Goal: Use online tool/utility

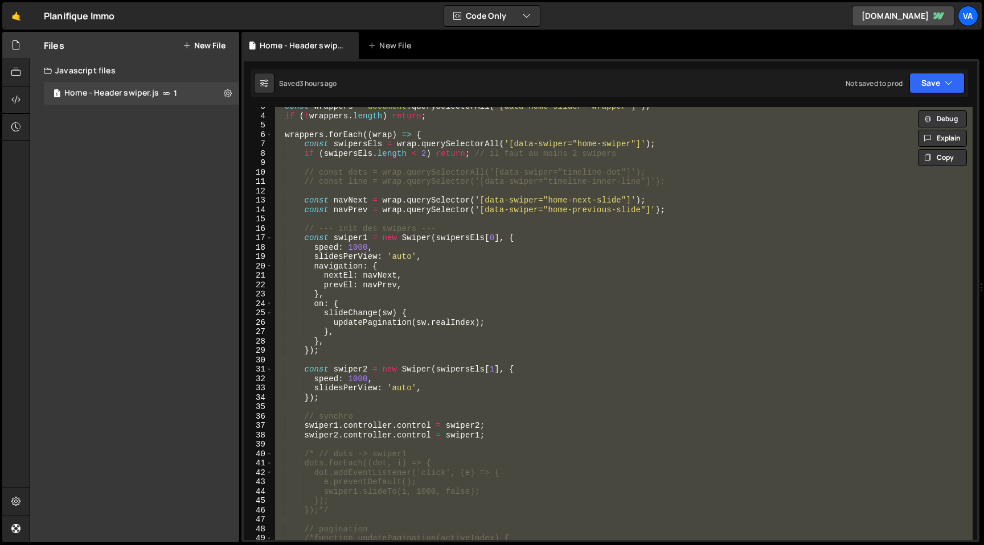
scroll to position [24, 0]
click at [568, 368] on div "const wrappers = document . querySelectorAll ( '[data-home-slider="wrapper"]' )…" at bounding box center [623, 328] width 700 height 452
type textarea "const swiper2 = new Swiper(swipersEls[1], {"
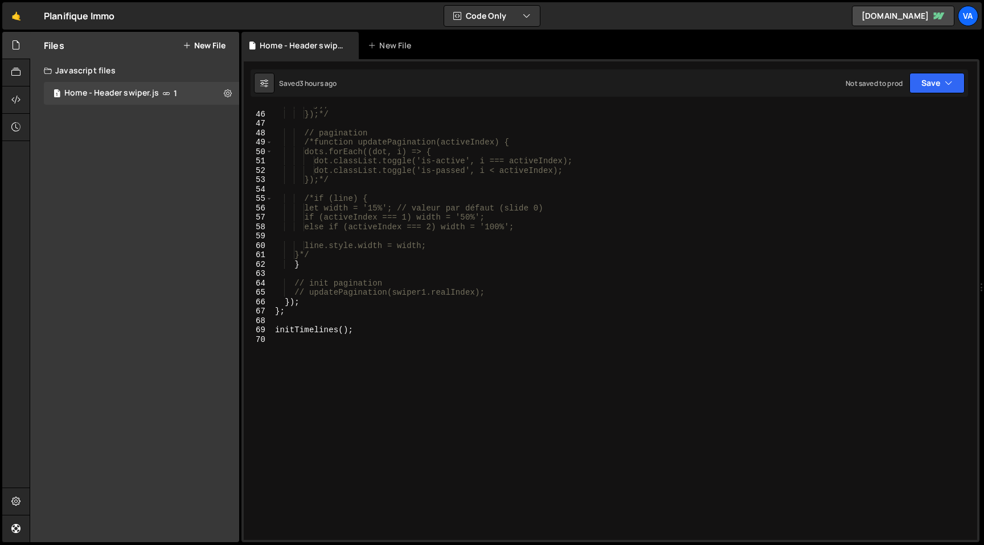
scroll to position [436, 0]
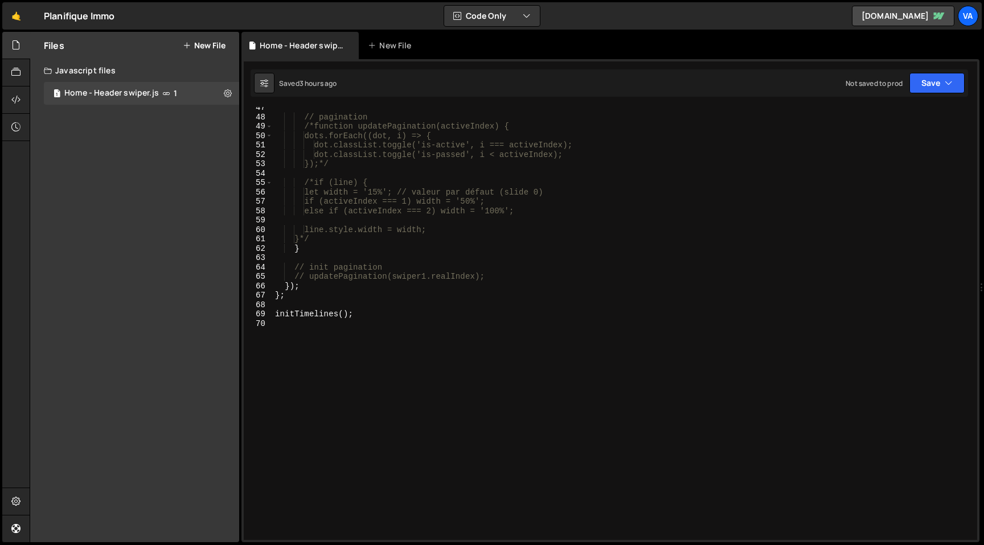
click at [553, 396] on div "// pagination /*function updatePagination(activeIndex) { dots.forEach((dot, i) …" at bounding box center [623, 329] width 700 height 452
type textarea "//"
click at [319, 332] on div "// pagination /*function updatePagination(activeIndex) { dots.forEach((dot, i) …" at bounding box center [623, 329] width 700 height 452
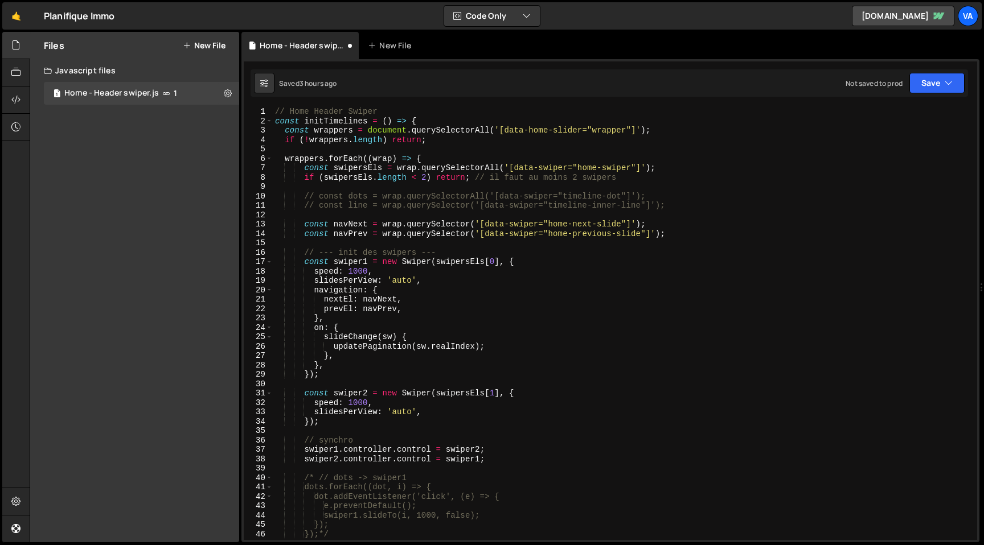
click at [274, 109] on div "// Home Header Swiper const initTimelines = ( ) => { const wrappers = document …" at bounding box center [623, 333] width 700 height 452
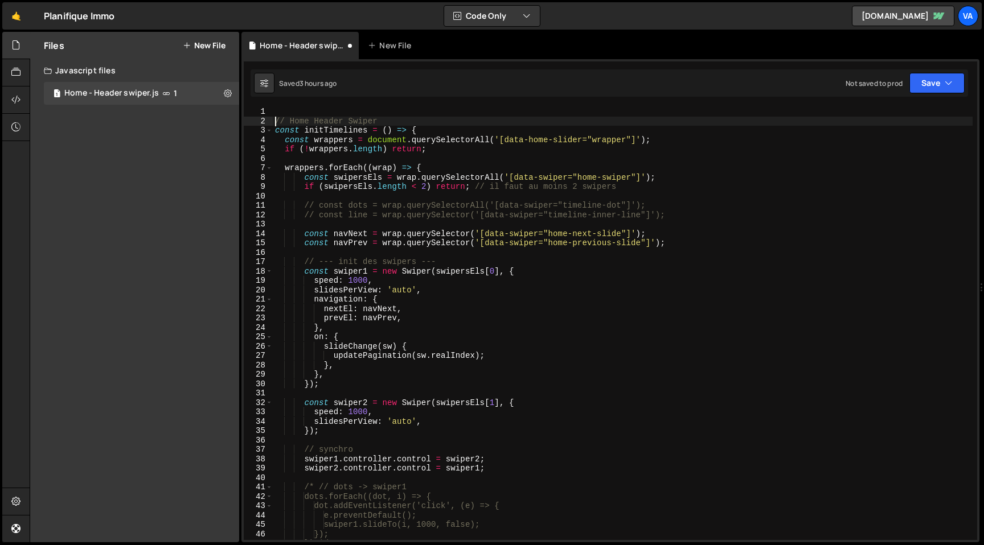
type textarea "// Home Header Swiper"
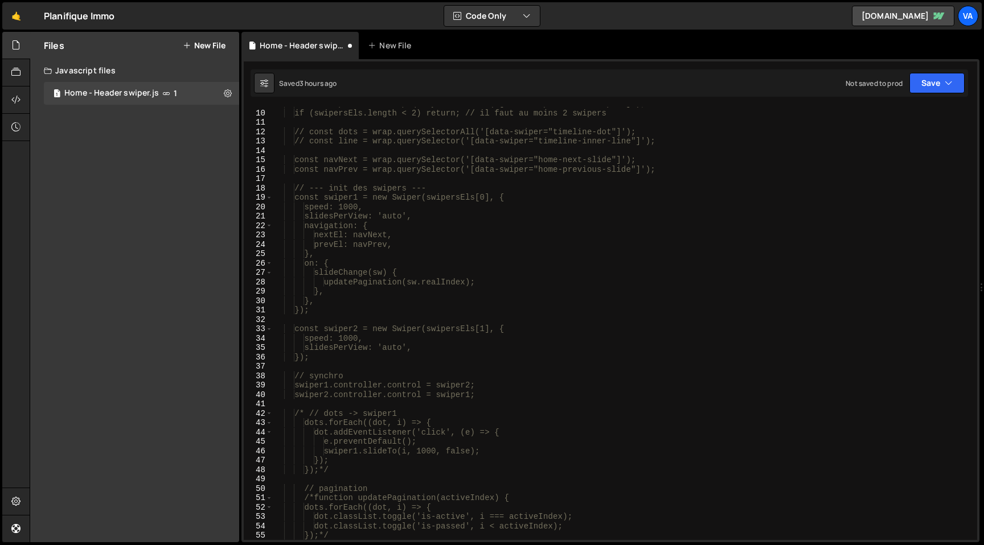
scroll to position [85, 0]
click at [317, 413] on div "if (swipersEls.length < 2) return; // il faut au moins 2 swipers // const dots …" at bounding box center [623, 332] width 700 height 452
click at [337, 465] on div "if (swipersEls.length < 2) return; // il faut au moins 2 swipers // const dots …" at bounding box center [623, 332] width 700 height 452
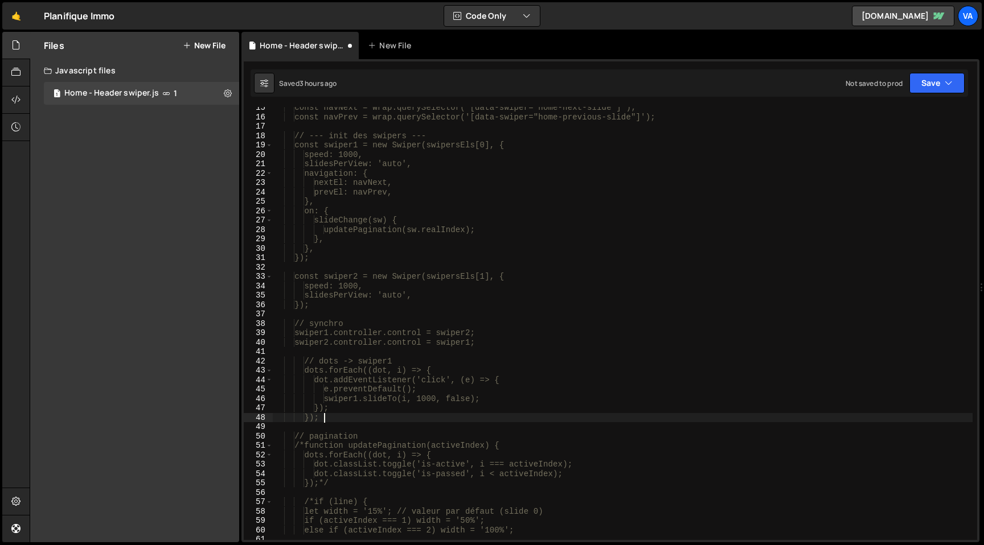
scroll to position [135, 0]
click at [311, 448] on div "const navNext = wrap.querySelector('[data-swiper="home-next-slide"]'); const na…" at bounding box center [623, 329] width 700 height 452
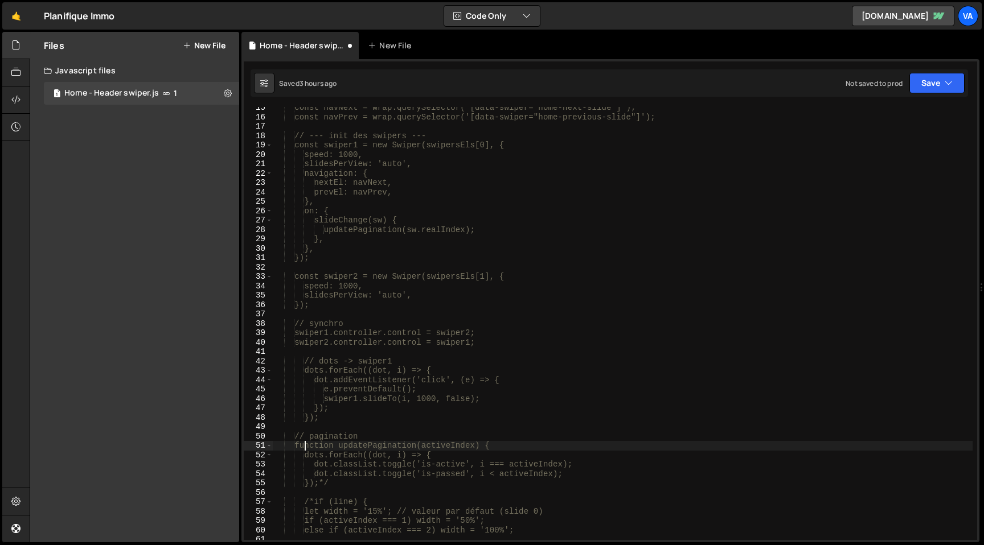
click at [347, 481] on div "const navNext = wrap.querySelector('[data-swiper="home-next-slide"]'); const na…" at bounding box center [623, 329] width 700 height 452
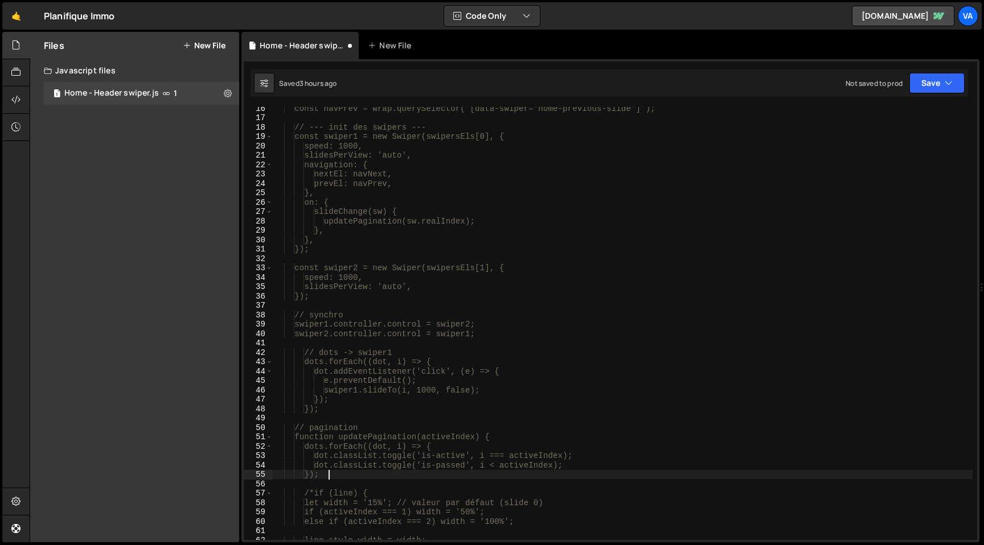
scroll to position [191, 0]
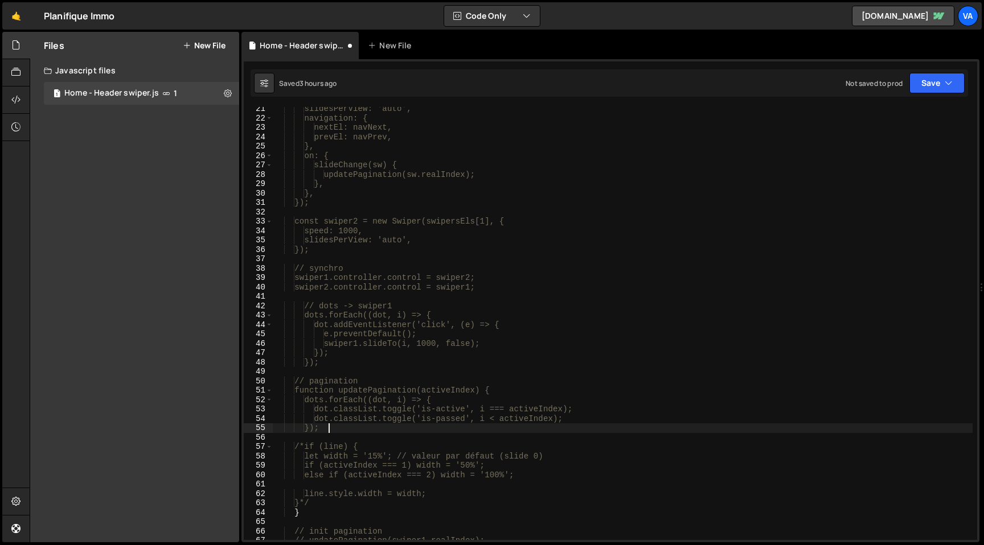
click at [315, 448] on div "slidesPerView: 'auto', navigation: { nextEl: navNext, prevEl: navPrev, }, on: {…" at bounding box center [623, 330] width 700 height 452
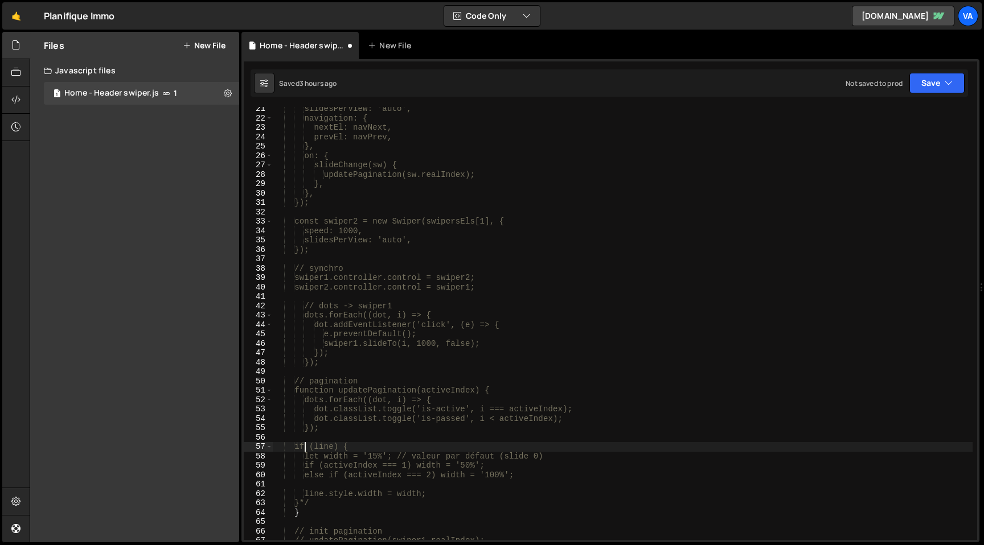
click at [329, 502] on div "slidesPerView: 'auto', navigation: { nextEl: navNext, prevEl: navPrev, }, on: {…" at bounding box center [623, 330] width 700 height 452
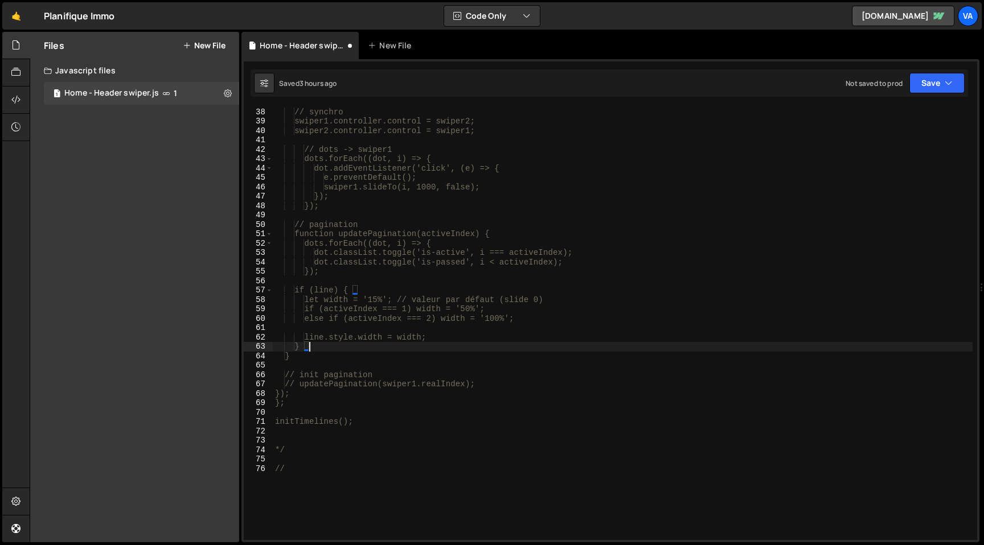
scroll to position [348, 0]
click at [306, 466] on div "// synchro swiper1.controller.control = swiper2; swiper2.controller.control = s…" at bounding box center [623, 332] width 700 height 452
type textarea "//"
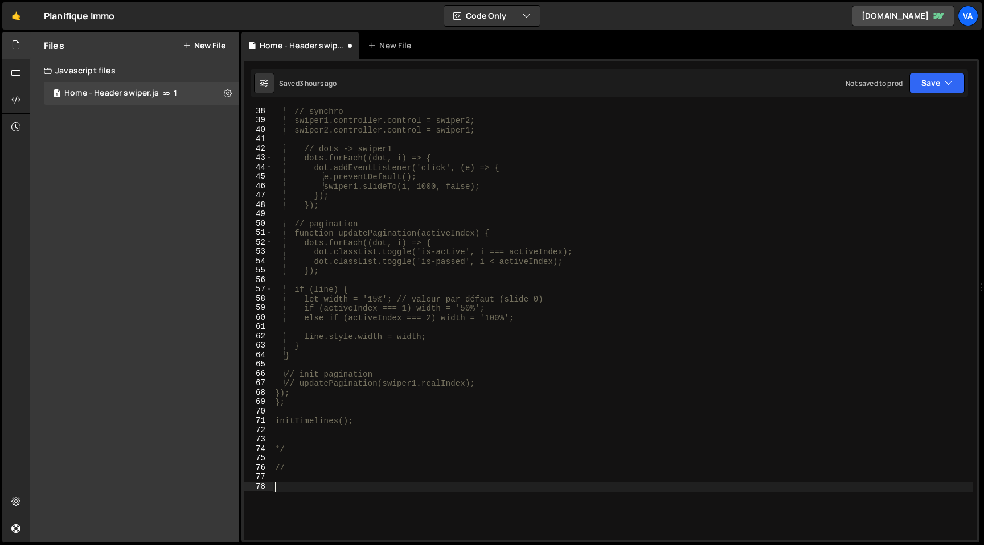
paste textarea "initTimelines();"
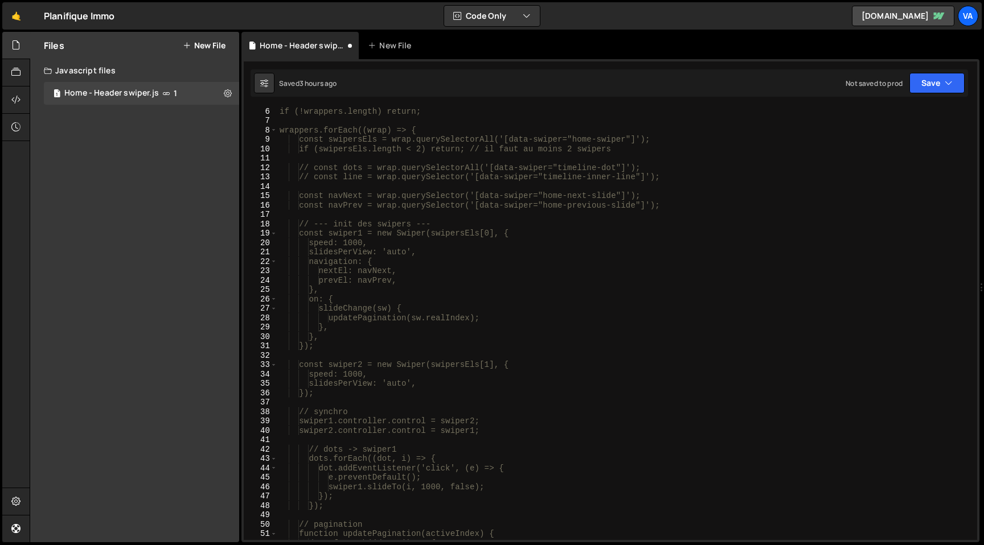
scroll to position [40, 0]
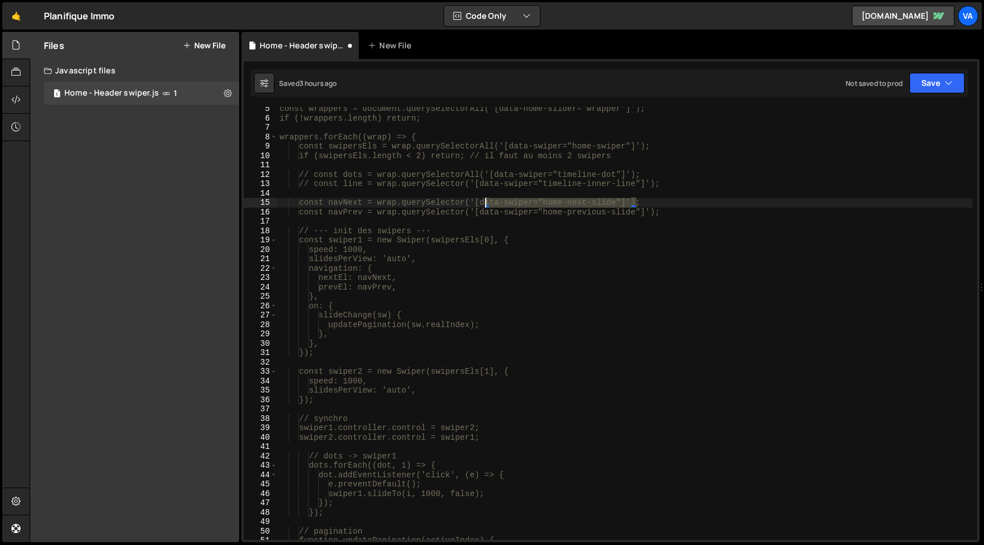
drag, startPoint x: 637, startPoint y: 201, endPoint x: 486, endPoint y: 202, distance: 151.5
click at [486, 202] on div "const wrappers = document.querySelectorAll('[data-home-slider="wrapper"]'); if …" at bounding box center [624, 330] width 695 height 452
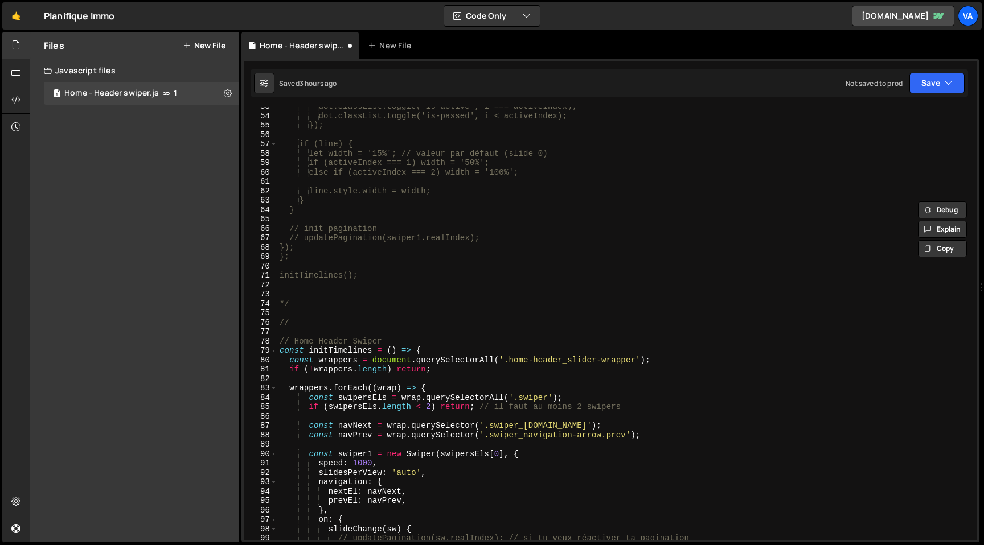
scroll to position [506, 0]
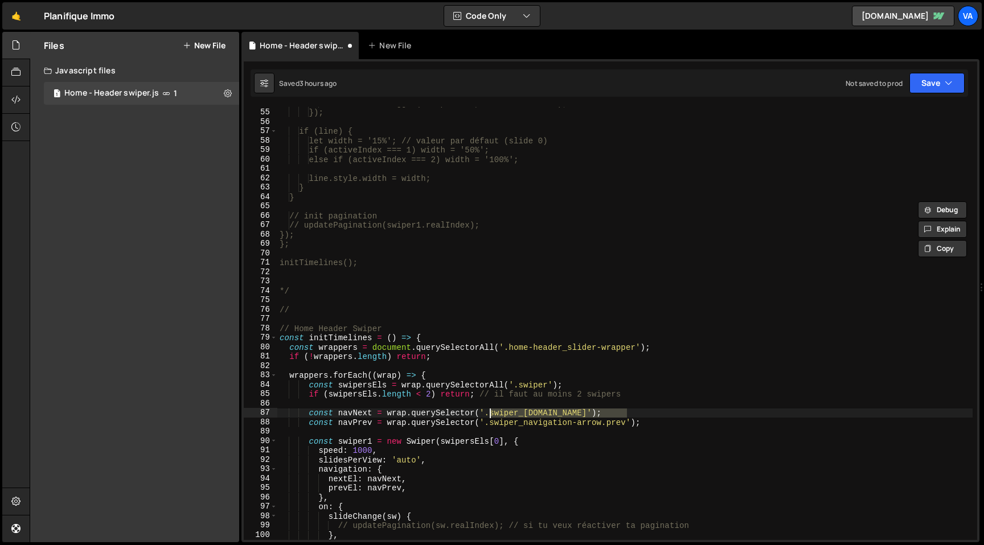
drag, startPoint x: 629, startPoint y: 413, endPoint x: 487, endPoint y: 416, distance: 141.2
click at [487, 416] on div "dot.classList.toggle('is-passed', i < activeIndex); }); if (line) { let width =…" at bounding box center [624, 325] width 695 height 452
paste textarea "[data-swiper="home-next-slide"]"
drag, startPoint x: 628, startPoint y: 424, endPoint x: 485, endPoint y: 422, distance: 143.5
click at [485, 422] on div "dot.classList.toggle('is-passed', i < activeIndex); }); if (line) { let width =…" at bounding box center [624, 325] width 695 height 452
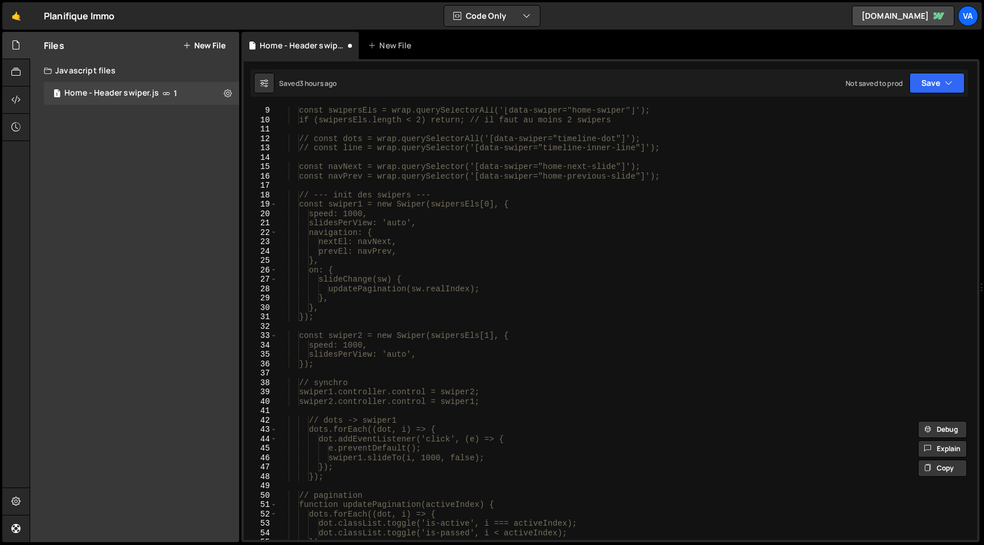
scroll to position [0, 0]
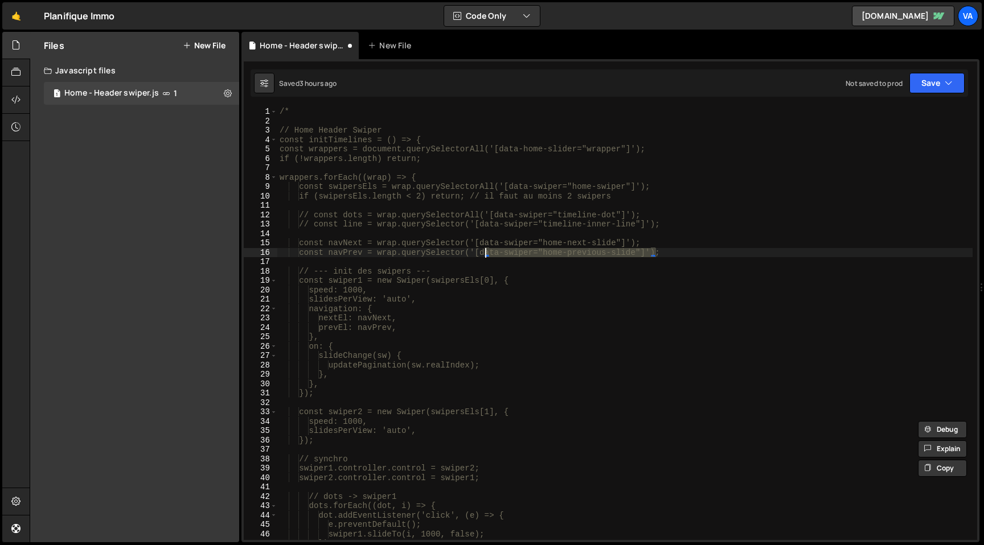
drag, startPoint x: 655, startPoint y: 251, endPoint x: 486, endPoint y: 252, distance: 169.1
click at [486, 252] on div "/* // Home Header Swiper const initTimelines = () => { const wrappers = documen…" at bounding box center [624, 333] width 695 height 452
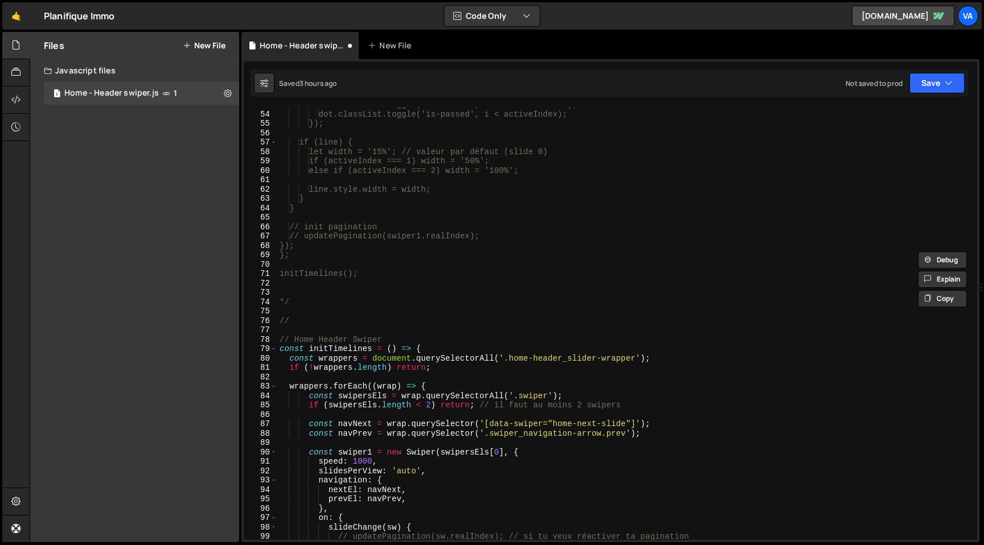
scroll to position [532, 0]
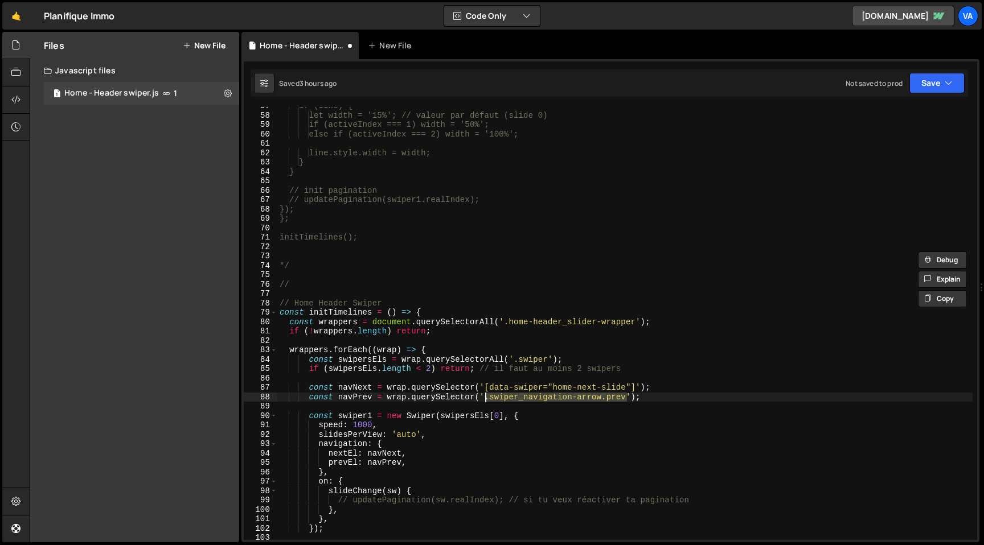
drag, startPoint x: 627, startPoint y: 395, endPoint x: 486, endPoint y: 399, distance: 141.3
click at [486, 399] on div "if (line) { let width = '15%'; // valeur par défaut (slide 0) if (activeIndex =…" at bounding box center [624, 327] width 695 height 452
paste textarea "[data-swiper="home-previous-slide"]"
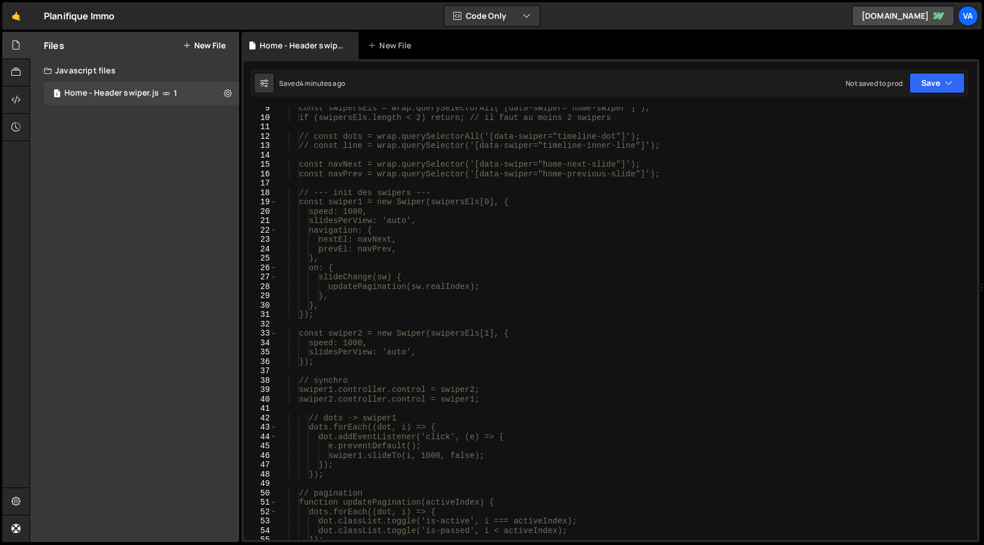
scroll to position [67, 0]
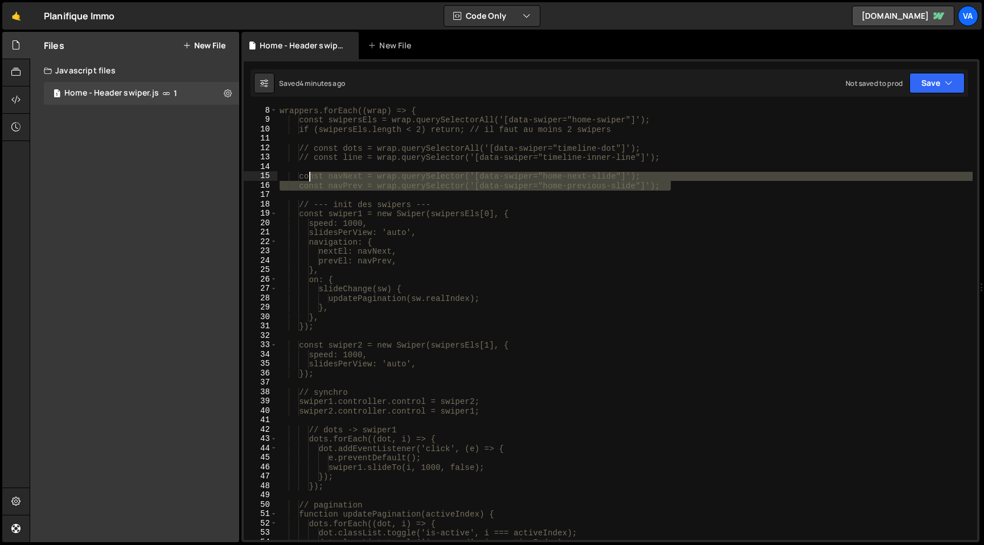
drag, startPoint x: 678, startPoint y: 184, endPoint x: 309, endPoint y: 176, distance: 369.6
click at [309, 176] on div "wrappers.forEach((wrap) => { const swipersEls = wrap.querySelectorAll('[data-sw…" at bounding box center [624, 332] width 695 height 452
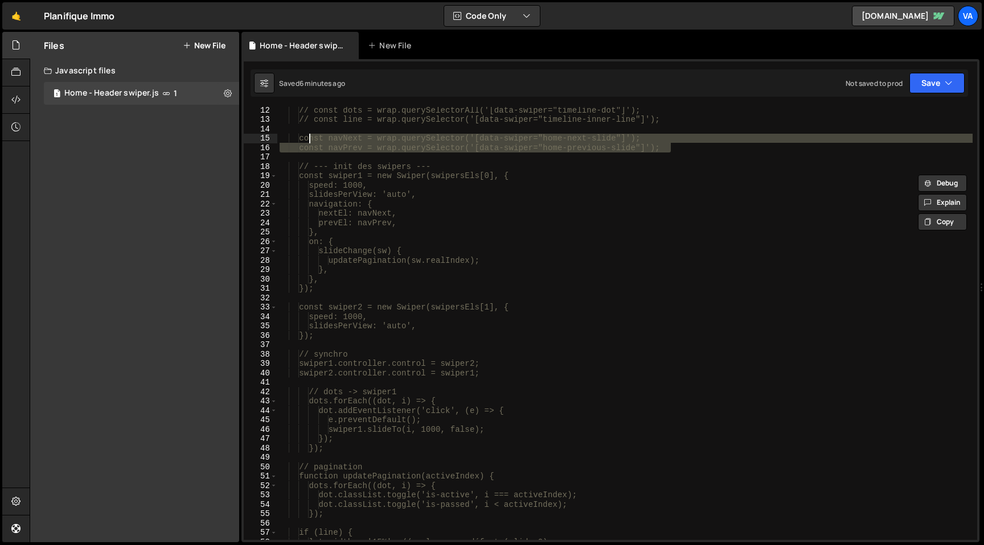
scroll to position [0, 0]
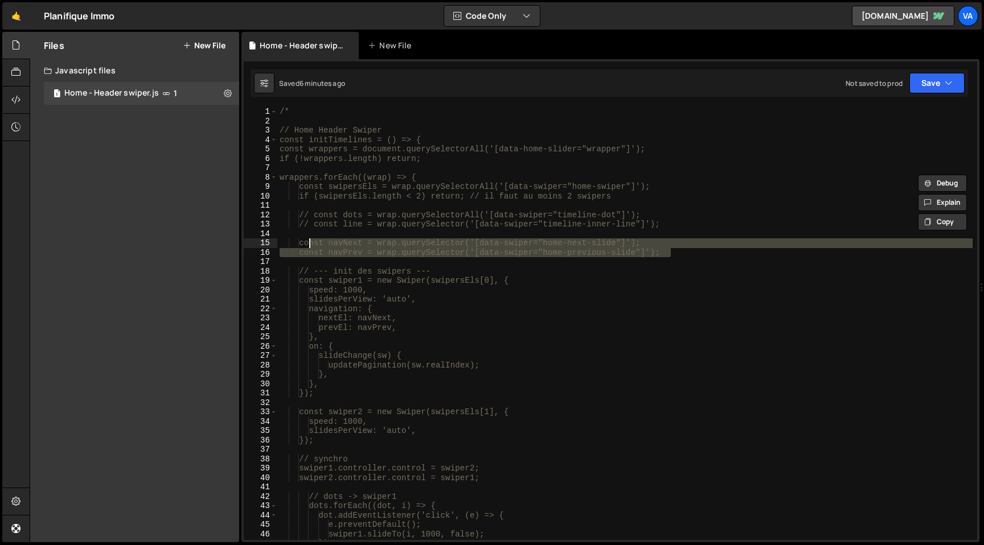
click at [578, 376] on div "/* // Home Header Swiper const initTimelines = () => { const wrappers = documen…" at bounding box center [624, 333] width 695 height 452
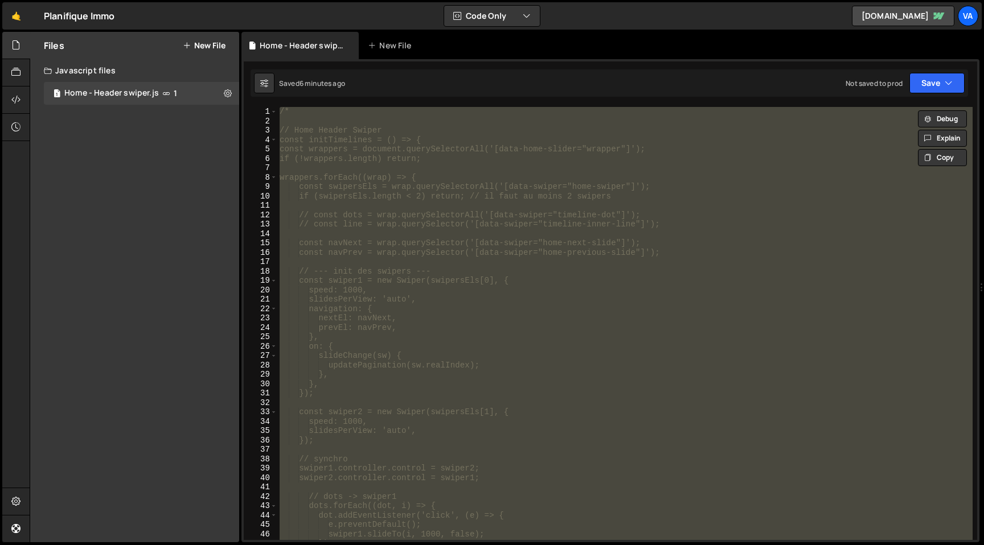
paste textarea
type textarea "initTimelines();"
